Goal: Task Accomplishment & Management: Manage account settings

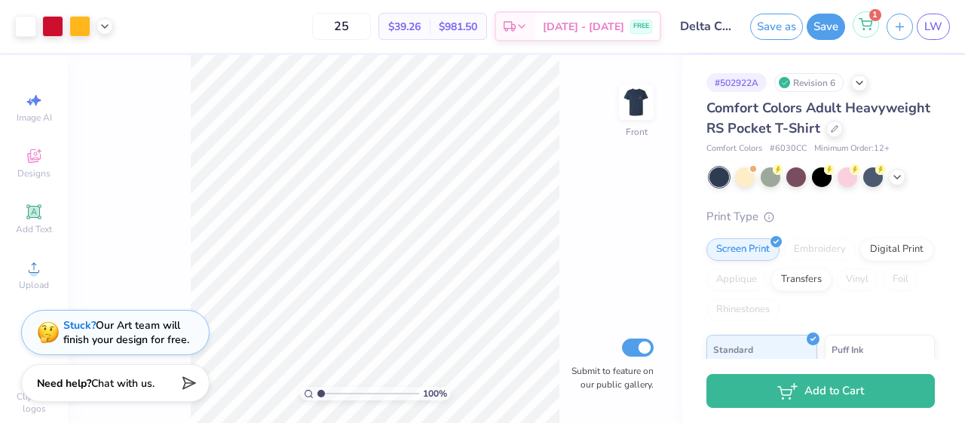
click at [861, 29] on icon at bounding box center [866, 24] width 14 height 12
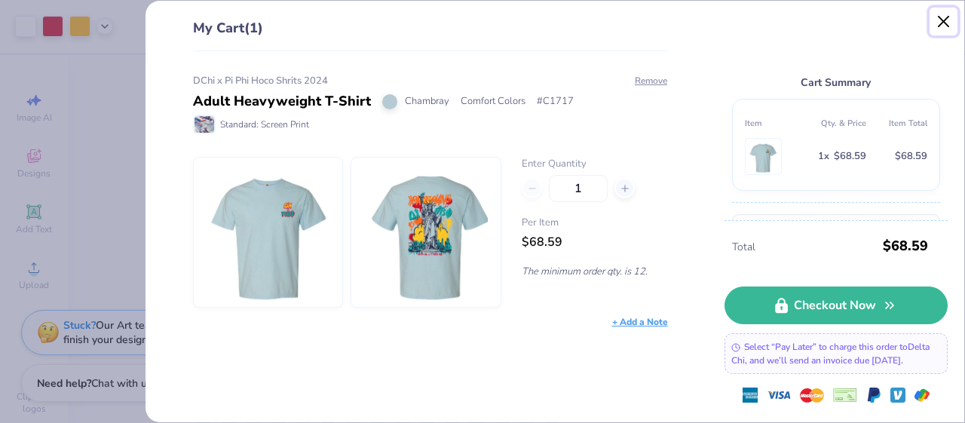
click at [940, 20] on button "Close" at bounding box center [944, 22] width 29 height 29
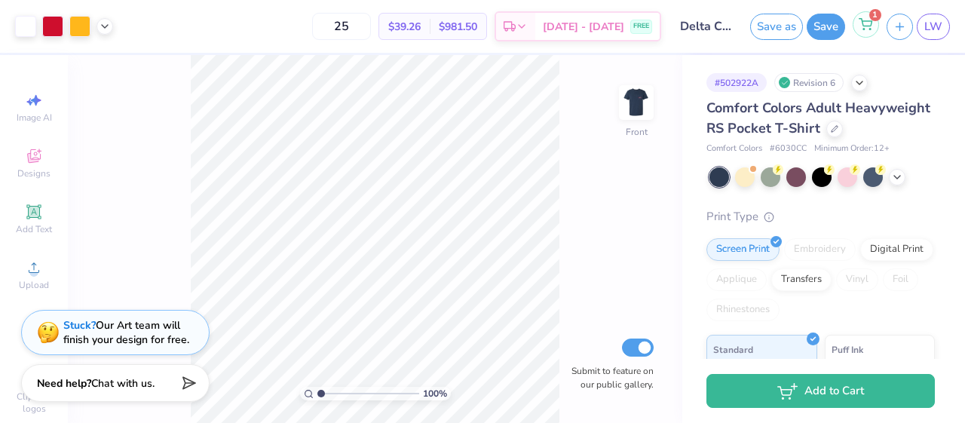
click at [866, 28] on icon at bounding box center [866, 24] width 14 height 12
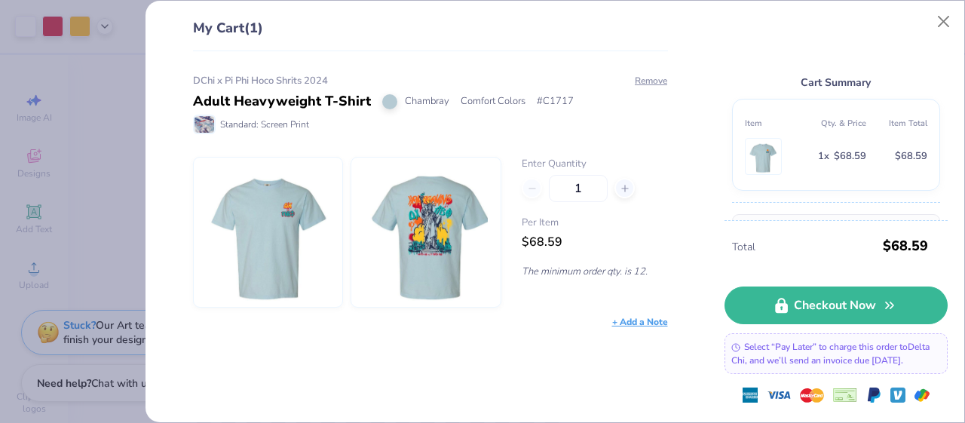
click at [535, 192] on div "1" at bounding box center [595, 188] width 146 height 27
click at [577, 189] on input "1" at bounding box center [578, 188] width 59 height 27
type input "12"
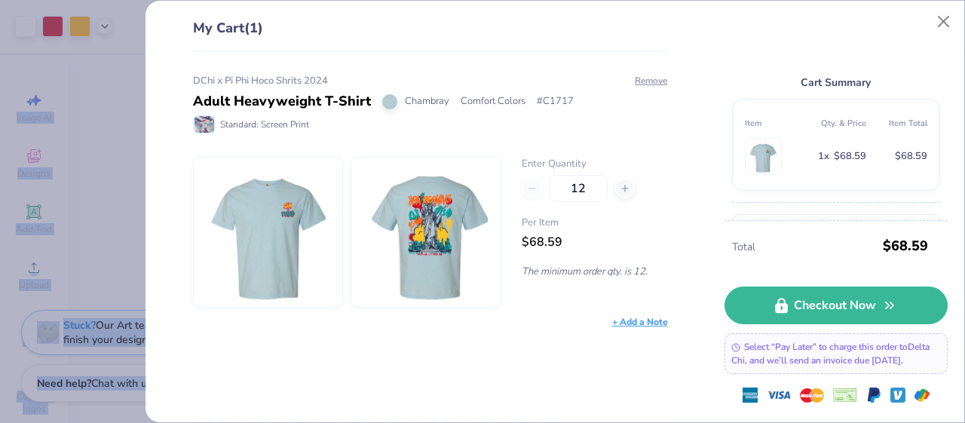
click at [393, 360] on div "DChi x Pi Phi Hoco Shrits 2024 Adult Heavyweight T-Shirt Chambray Comfort Color…" at bounding box center [425, 237] width 524 height 372
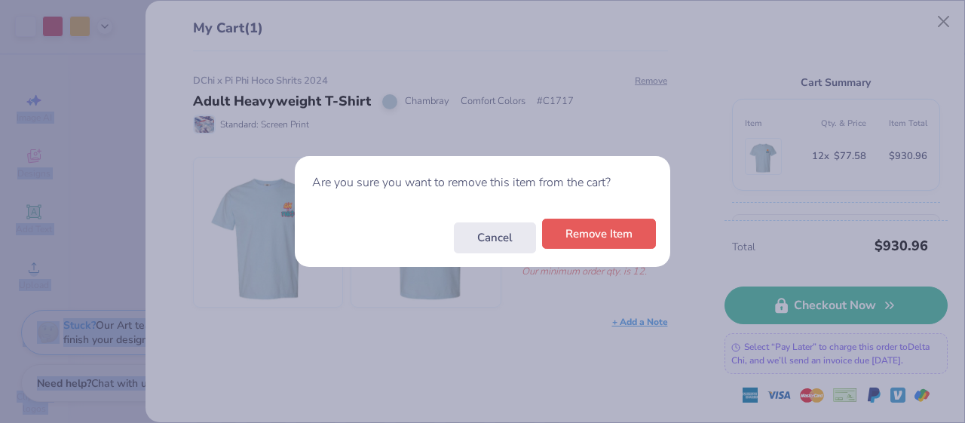
click at [587, 239] on button "Remove Item" at bounding box center [599, 234] width 114 height 31
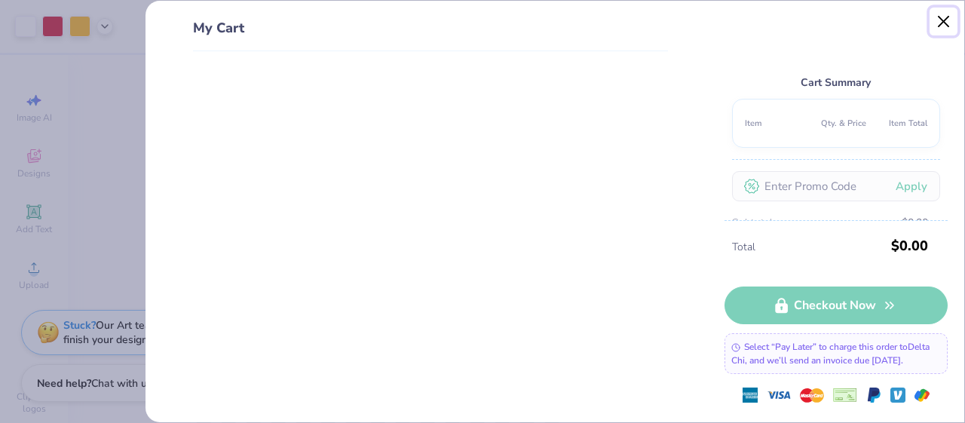
click at [940, 18] on button "Close" at bounding box center [944, 22] width 29 height 29
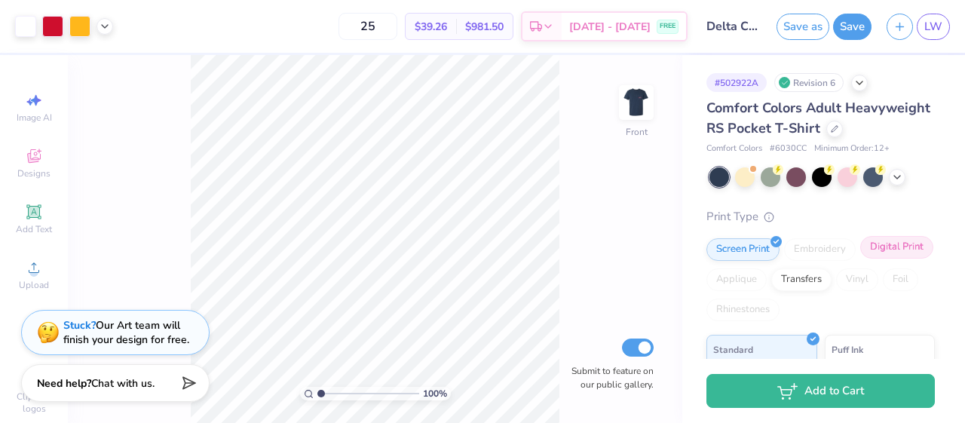
click at [875, 249] on div "Digital Print" at bounding box center [896, 247] width 73 height 23
click at [740, 252] on div "Screen Print" at bounding box center [742, 247] width 73 height 23
